Goal: Task Accomplishment & Management: Use online tool/utility

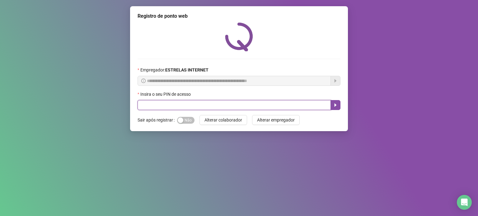
click at [162, 107] on input "text" at bounding box center [234, 105] width 193 height 10
type input "*****"
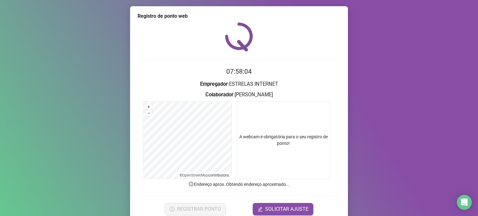
click at [298, 108] on video at bounding box center [283, 140] width 93 height 78
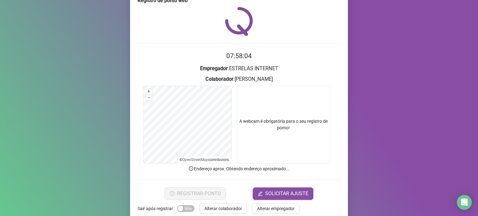
scroll to position [26, 0]
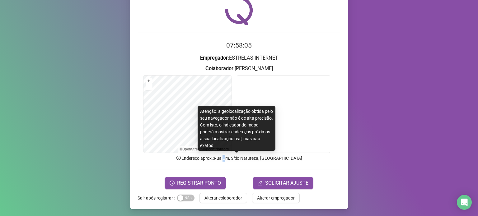
drag, startPoint x: 229, startPoint y: 159, endPoint x: 225, endPoint y: 163, distance: 5.7
click at [226, 161] on p "Endereço aprox. : Rua Um, Sítio Natureza, [GEOGRAPHIC_DATA]" at bounding box center [239, 158] width 203 height 7
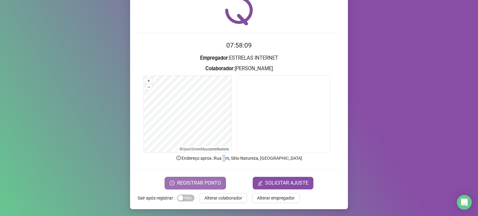
click at [210, 182] on span "REGISTRAR PONTO" at bounding box center [199, 183] width 44 height 7
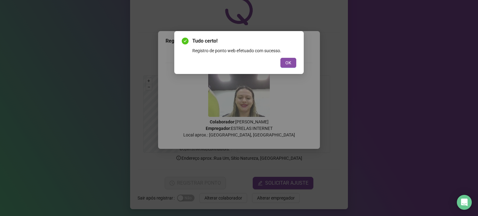
drag, startPoint x: 237, startPoint y: 148, endPoint x: 277, endPoint y: 193, distance: 60.4
click at [276, 189] on div "Tudo certo! Registro de ponto web efetuado com sucesso. OK" at bounding box center [239, 108] width 478 height 216
click at [291, 68] on button "OK" at bounding box center [288, 63] width 16 height 10
